Goal: Information Seeking & Learning: Learn about a topic

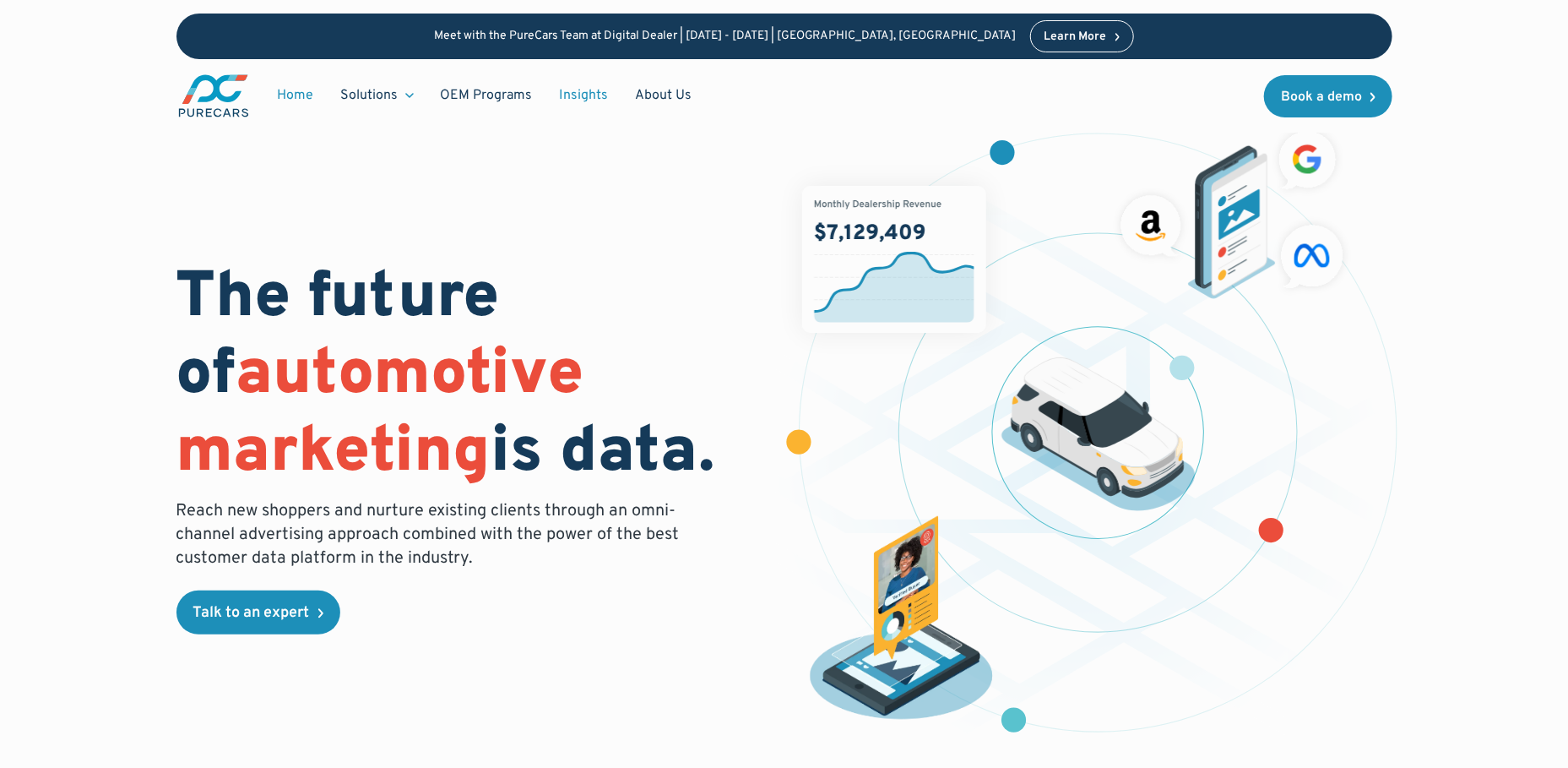
click at [590, 86] on link "Insights" at bounding box center [584, 95] width 76 height 32
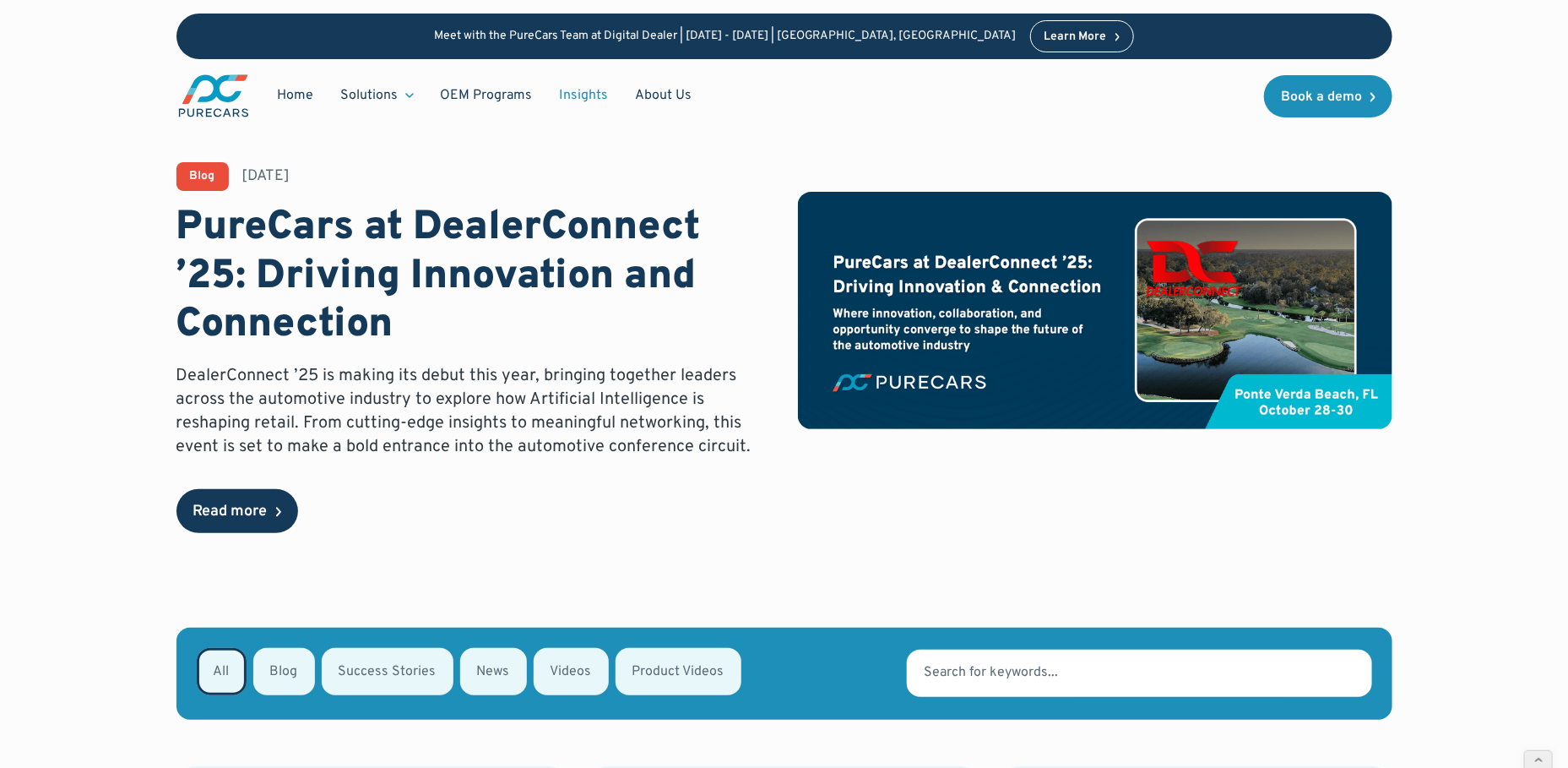
click at [244, 505] on div "Read more" at bounding box center [230, 511] width 74 height 15
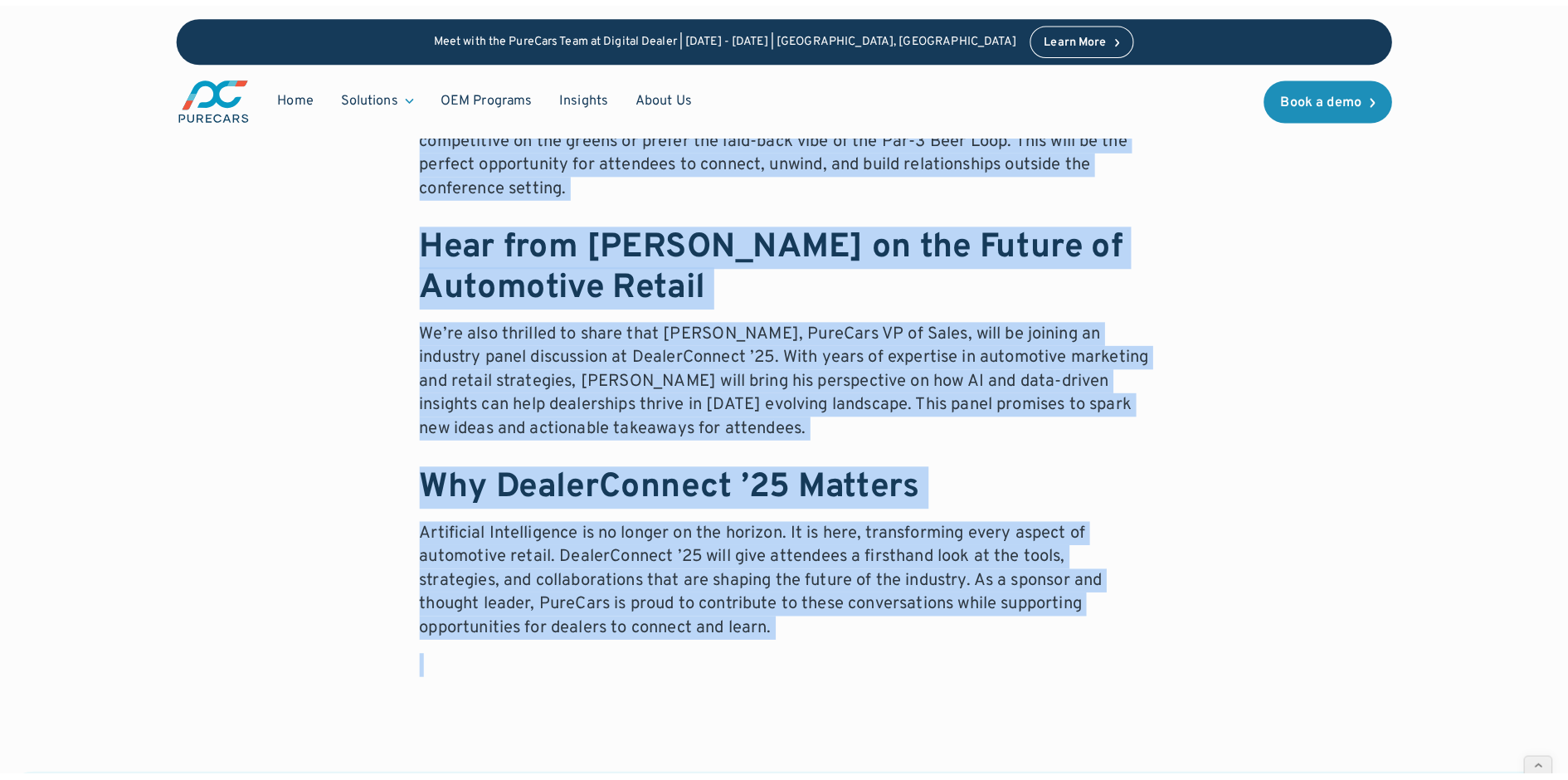
scroll to position [1123, 0]
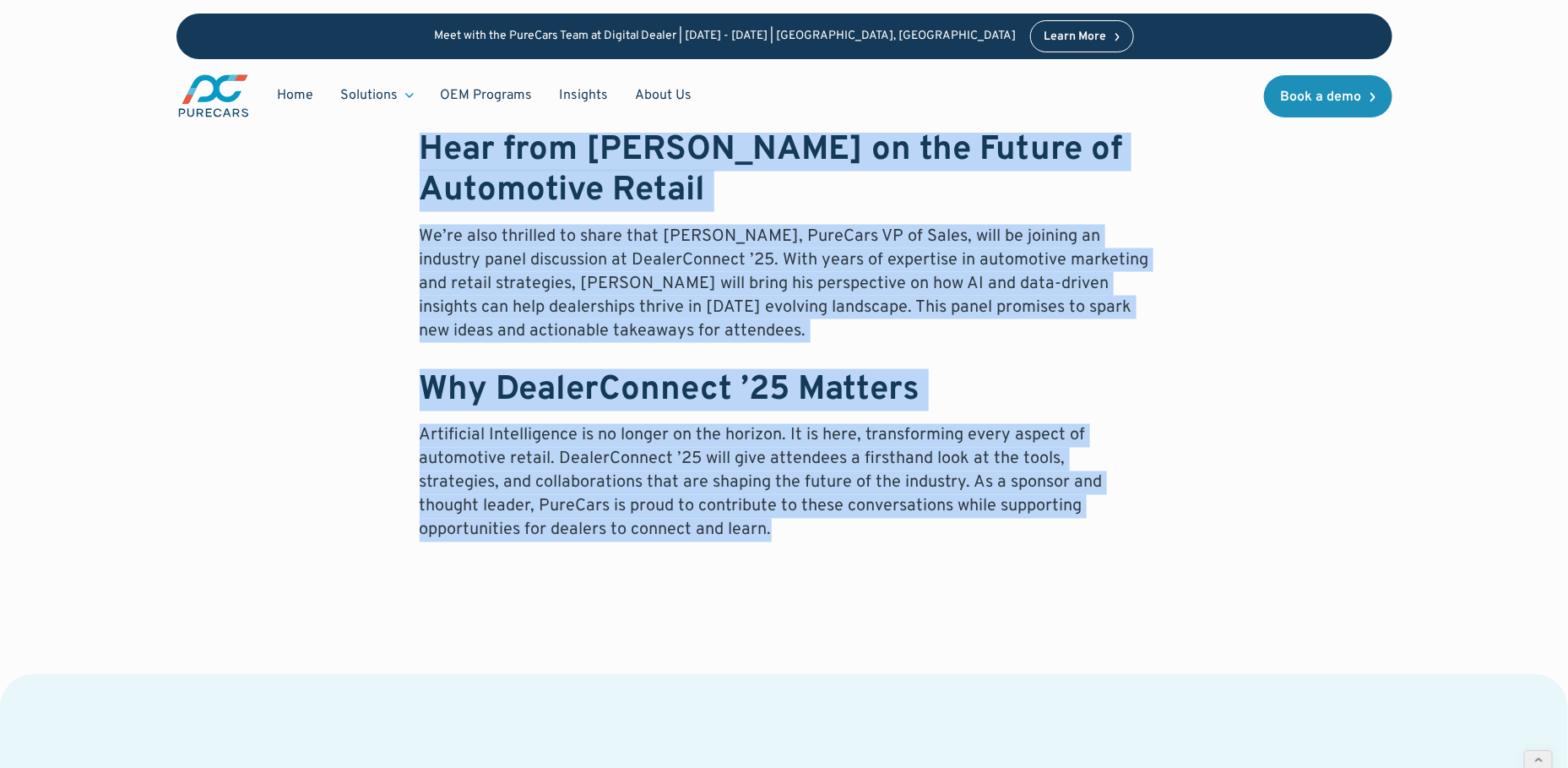
drag, startPoint x: 413, startPoint y: 265, endPoint x: 1170, endPoint y: 500, distance: 792.6
click at [1171, 501] on div "DealerConnect ’25 is making its debut this year, bringing together leaders acro…" at bounding box center [784, 183] width 1216 height 794
copy div "DealerConnect ’25 is making its debut this year, bringing together leaders acro…"
